Goal: Task Accomplishment & Management: Manage account settings

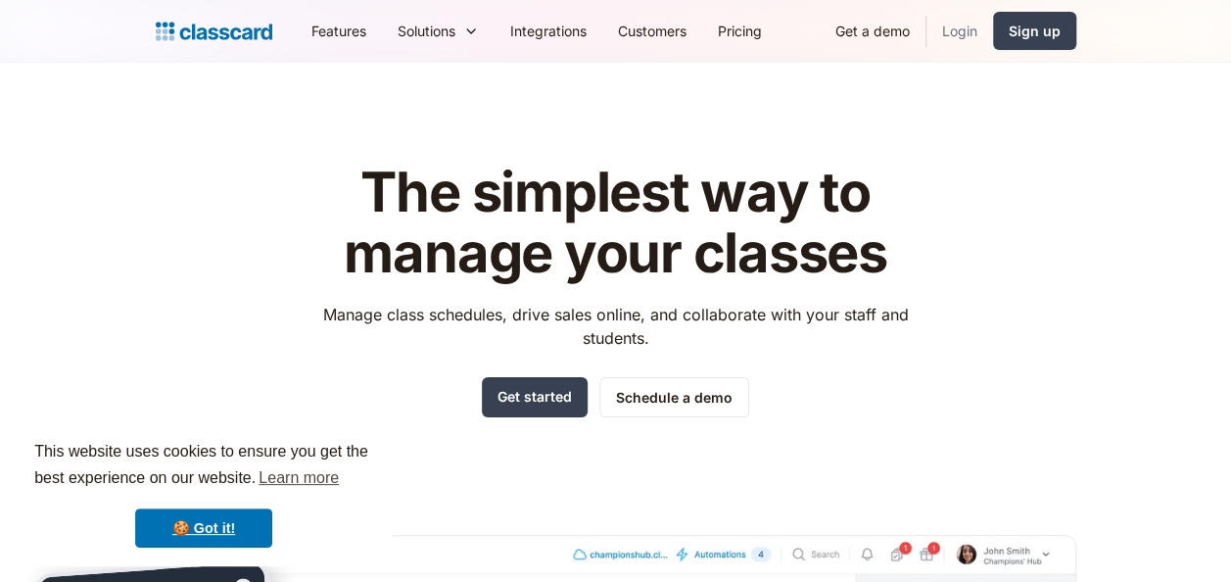
click at [952, 23] on link "Login" at bounding box center [959, 31] width 67 height 44
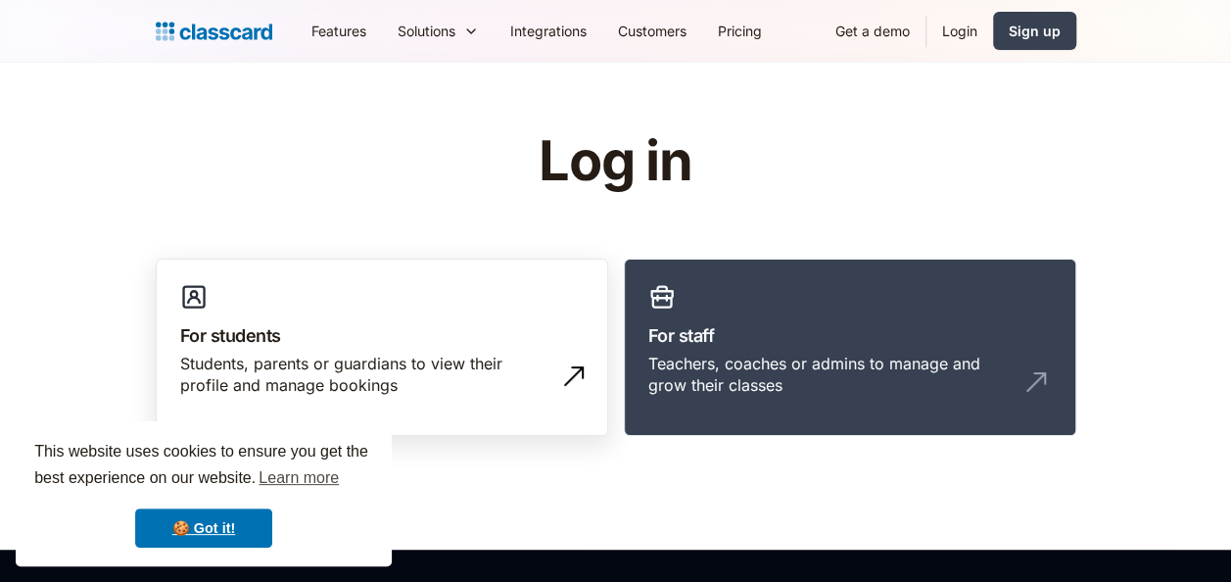
click at [448, 353] on div "Students, parents or guardians to view their profile and manage bookings" at bounding box center [362, 374] width 364 height 44
